Goal: Ask a question: Seek information or help from site administrators or community

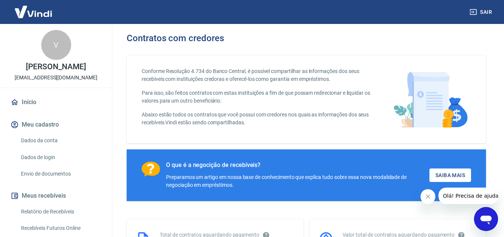
click at [490, 218] on icon "Abrir janela de mensagens" at bounding box center [486, 220] width 11 height 9
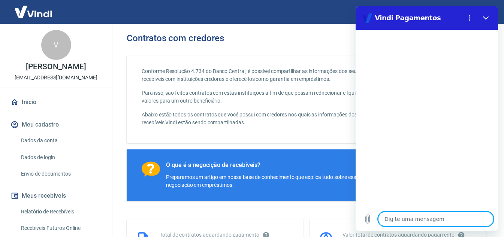
type textarea "o"
type textarea "x"
type textarea "ol"
type textarea "x"
type textarea "ola"
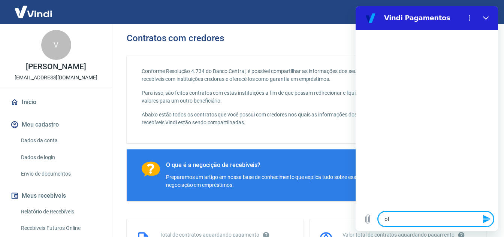
type textarea "x"
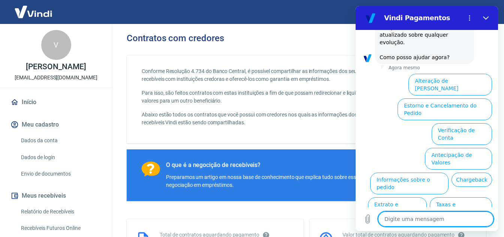
scroll to position [227, 0]
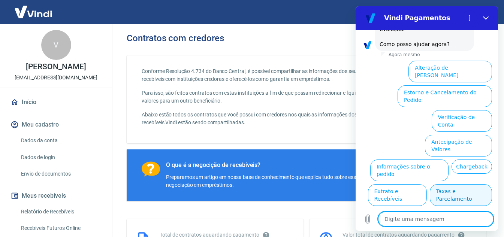
click at [442, 184] on button "Taxas e Parcelamento" at bounding box center [461, 195] width 62 height 22
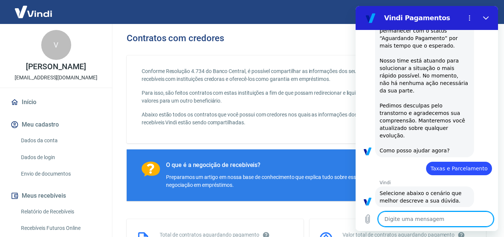
scroll to position [223, 0]
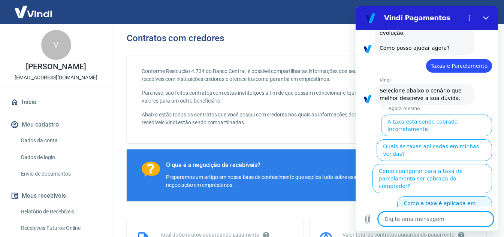
click at [423, 196] on button "Como a taxa é aplicada em caso de parcelamento?" at bounding box center [444, 207] width 95 height 22
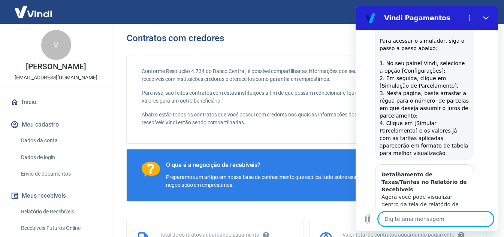
scroll to position [561, 0]
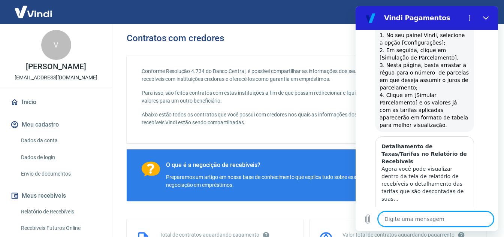
click at [412, 215] on span "Exibir artigo" at bounding box center [425, 219] width 32 height 9
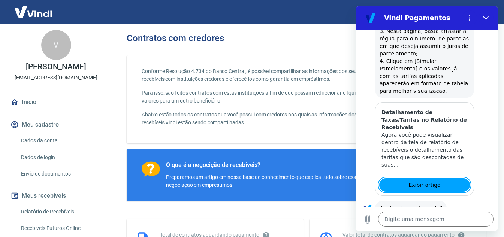
scroll to position [599, 0]
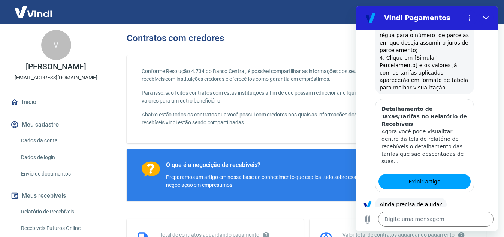
click at [469, 221] on button "Não" at bounding box center [480, 228] width 23 height 14
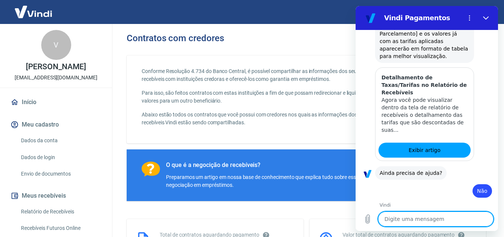
scroll to position [666, 0]
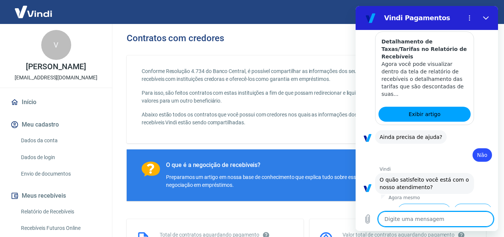
click at [460, 204] on button "Insatisfeito" at bounding box center [473, 211] width 38 height 14
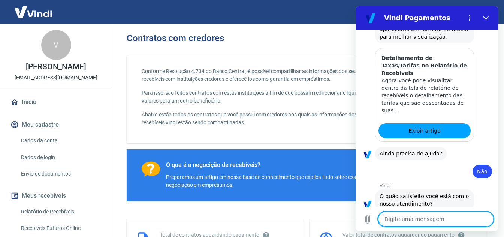
type textarea "x"
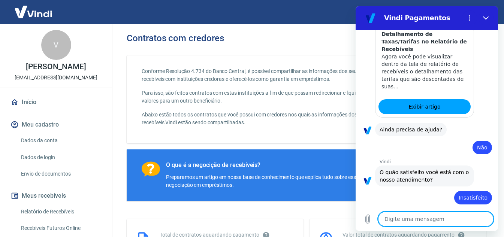
type textarea "f"
type textarea "x"
type textarea "fa"
type textarea "x"
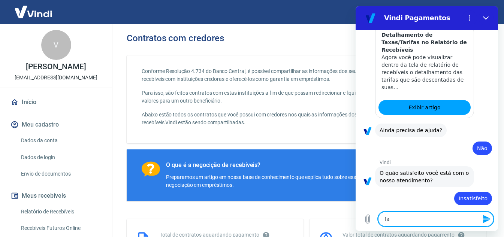
type textarea "fal"
type textarea "x"
type textarea "fala"
type textarea "x"
type textarea "falar"
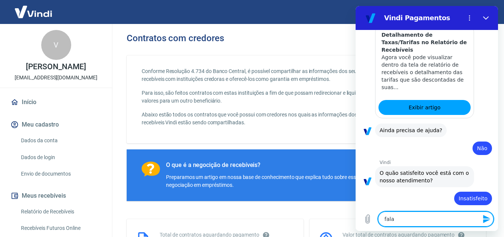
type textarea "x"
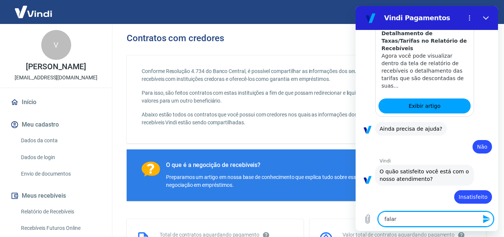
type textarea "falar"
type textarea "x"
type textarea "falar c"
type textarea "x"
type textarea "falar co"
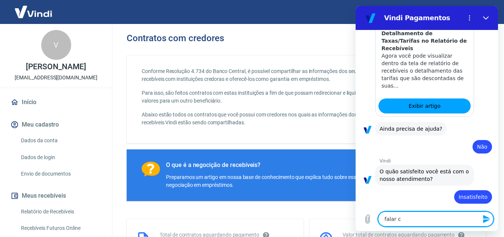
type textarea "x"
type textarea "falar com"
type textarea "x"
type textarea "falar com"
type textarea "x"
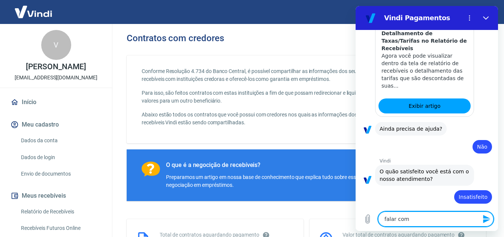
type textarea "falar com a"
type textarea "x"
type textarea "falar com at"
type textarea "x"
type textarea "falar com ate"
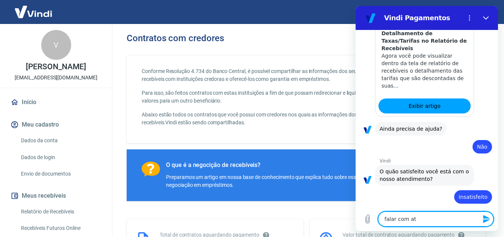
type textarea "x"
type textarea "falar com [GEOGRAPHIC_DATA]"
type textarea "x"
type textarea "falar com atend"
type textarea "x"
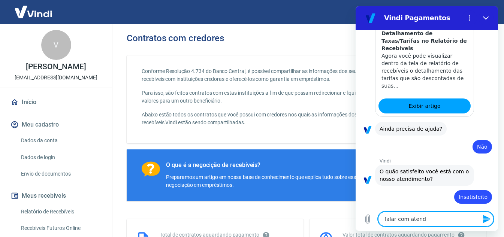
type textarea "falar com atende"
type textarea "x"
type textarea "falar com atenden"
type textarea "x"
type textarea "falar com atendent"
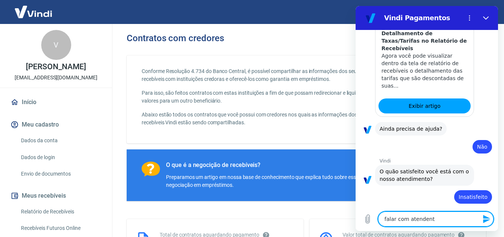
type textarea "x"
type textarea "falar com atendente"
type textarea "x"
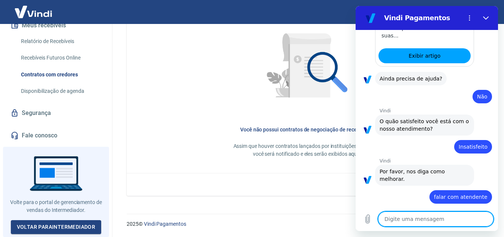
scroll to position [176, 0]
type textarea "x"
